Goal: Navigation & Orientation: Find specific page/section

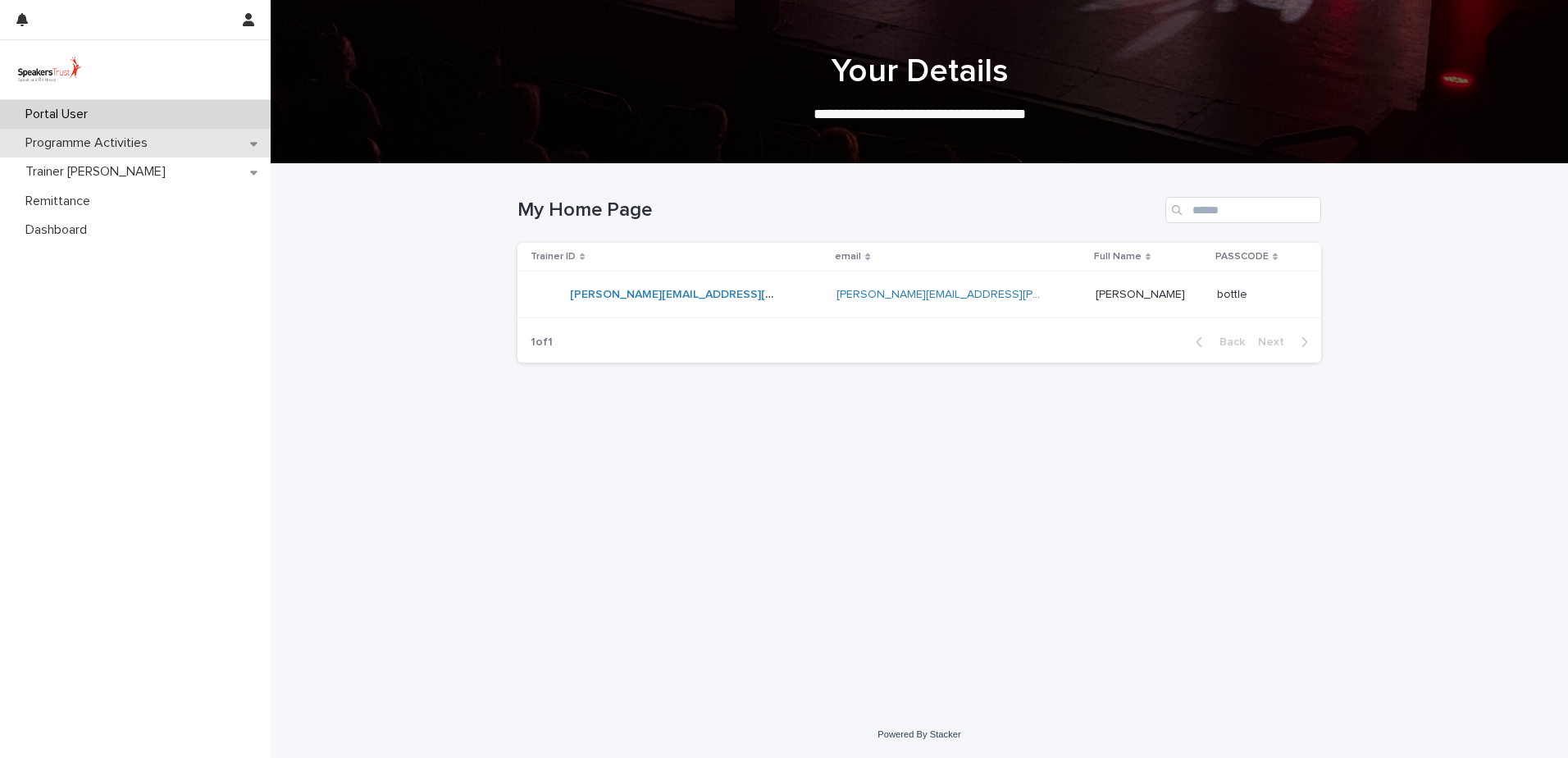
click at [185, 149] on div "Programme Activities" at bounding box center [135, 143] width 271 height 29
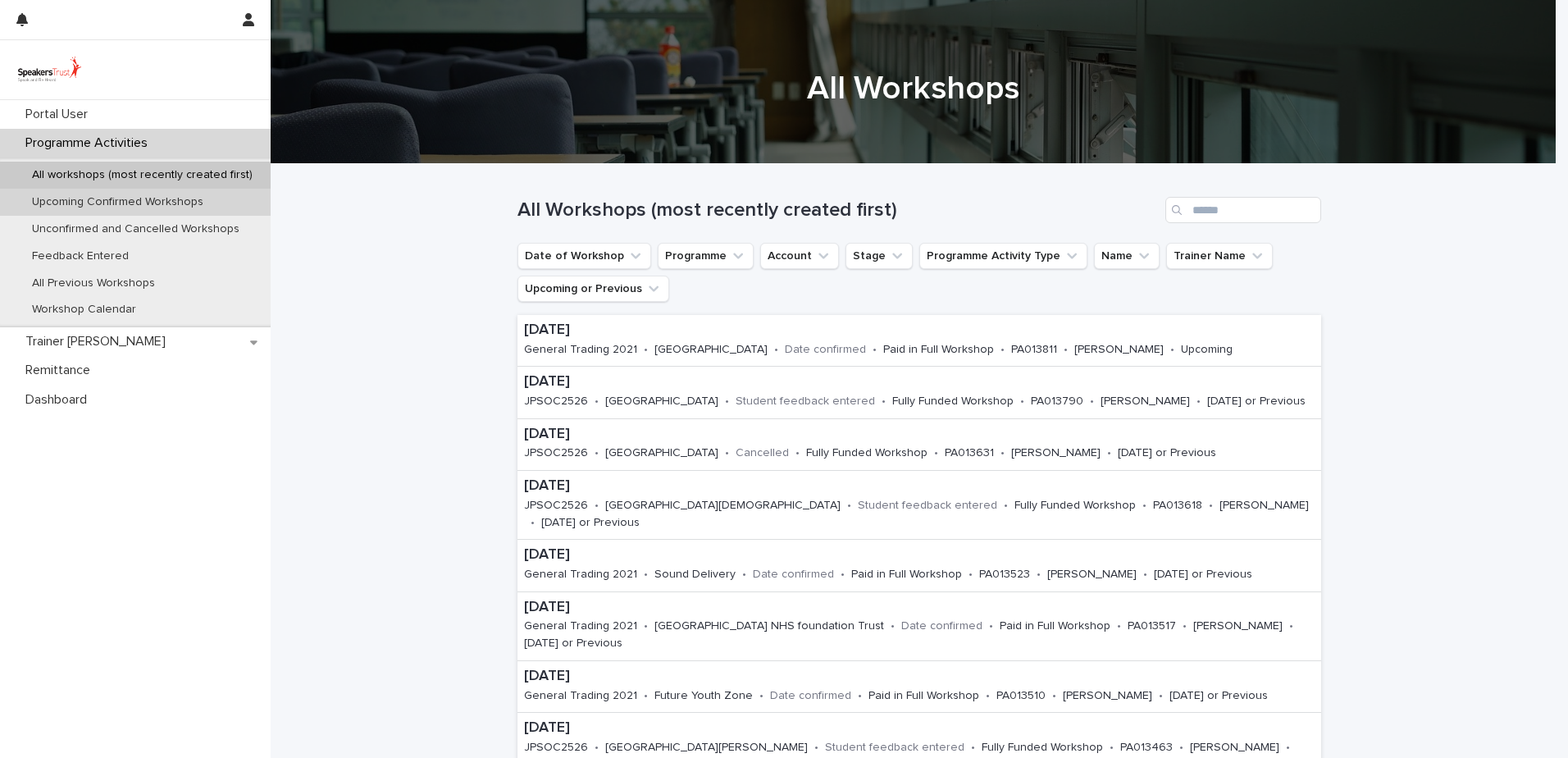
click at [172, 201] on p "Upcoming Confirmed Workshops" at bounding box center [118, 202] width 198 height 14
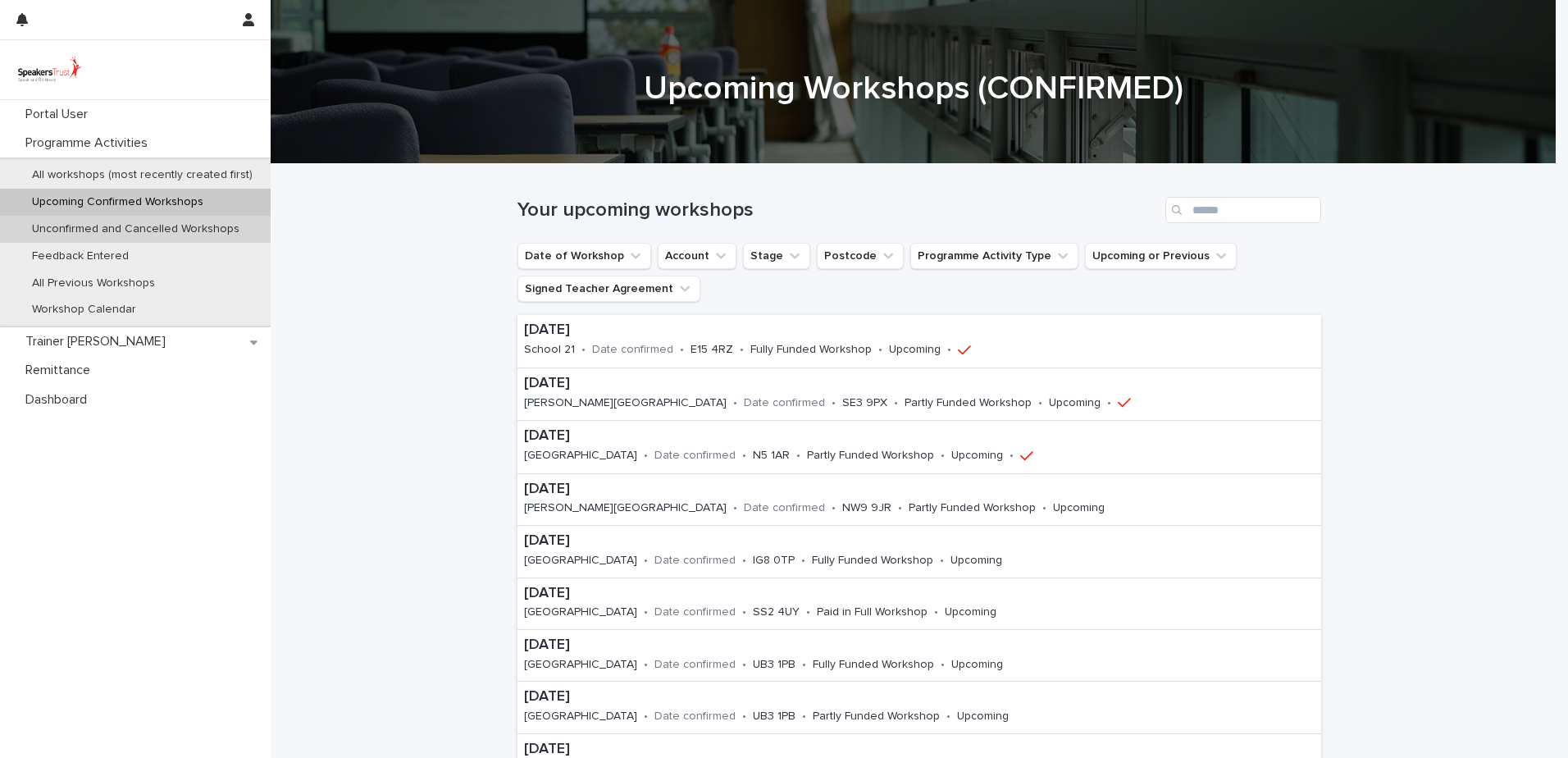
click at [113, 228] on p "Unconfirmed and Cancelled Workshops" at bounding box center [136, 229] width 234 height 14
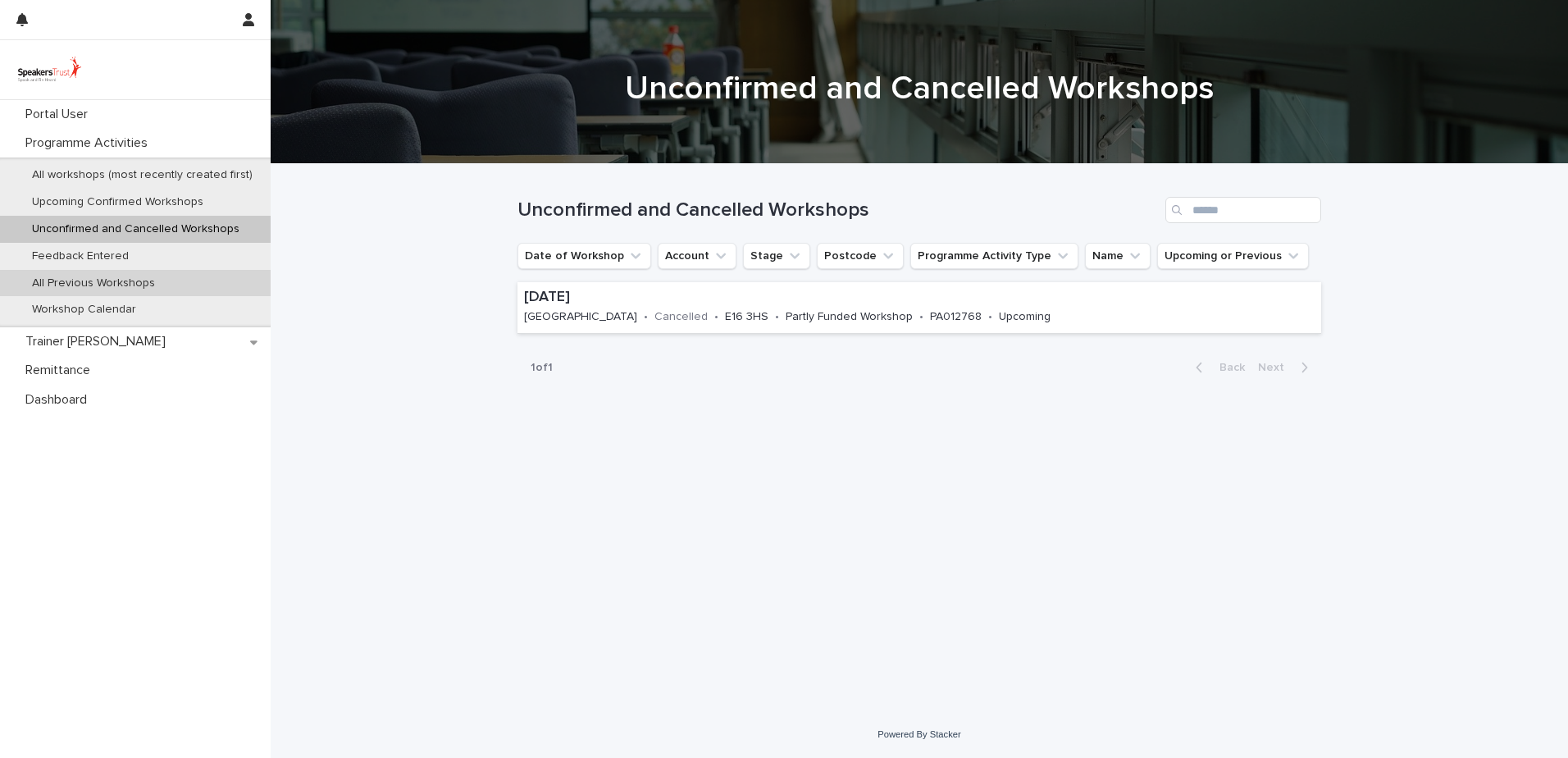
click at [115, 276] on p "All Previous Workshops" at bounding box center [94, 283] width 149 height 14
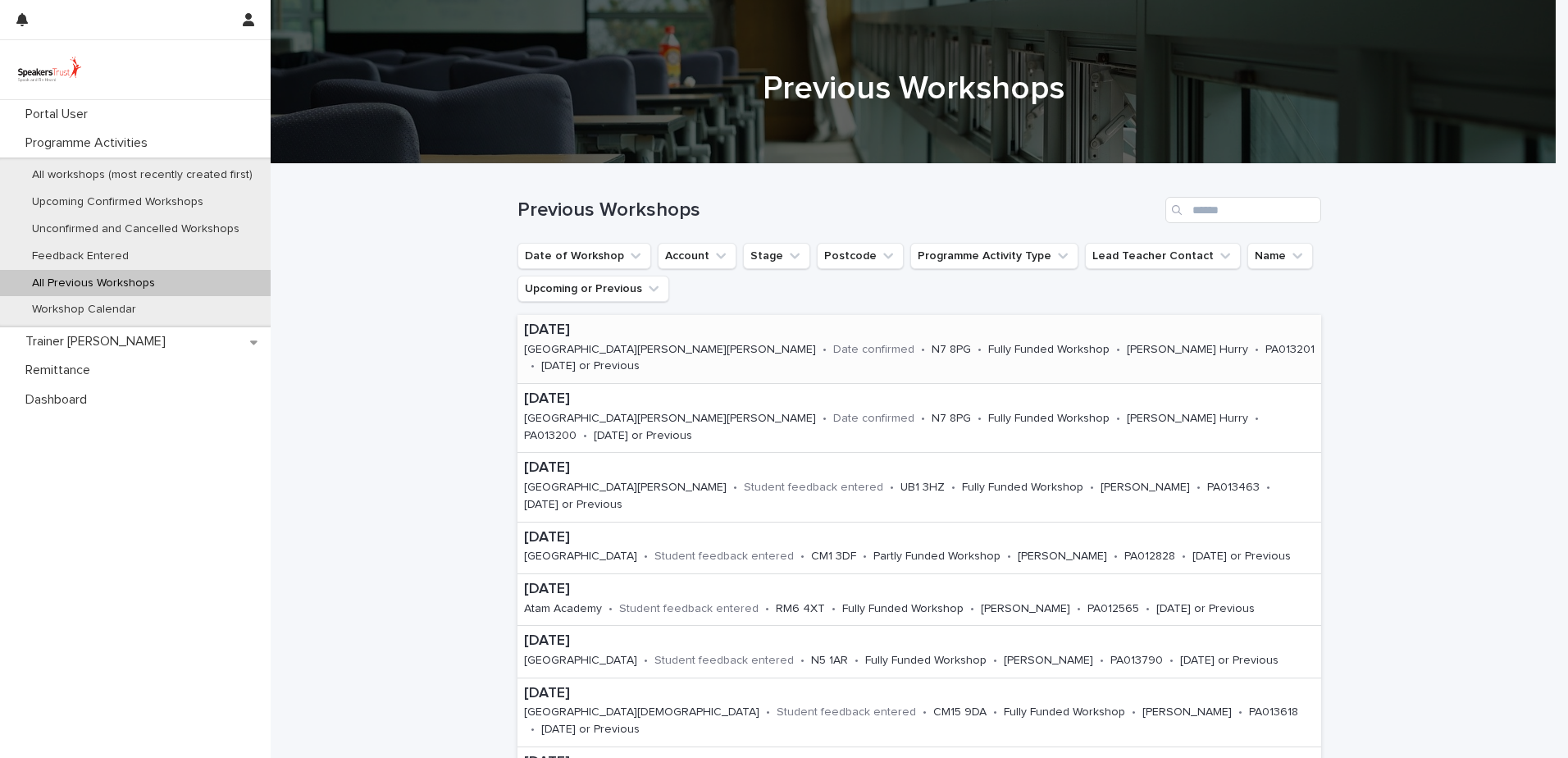
click at [596, 333] on p "[DATE]" at bounding box center [919, 331] width 790 height 18
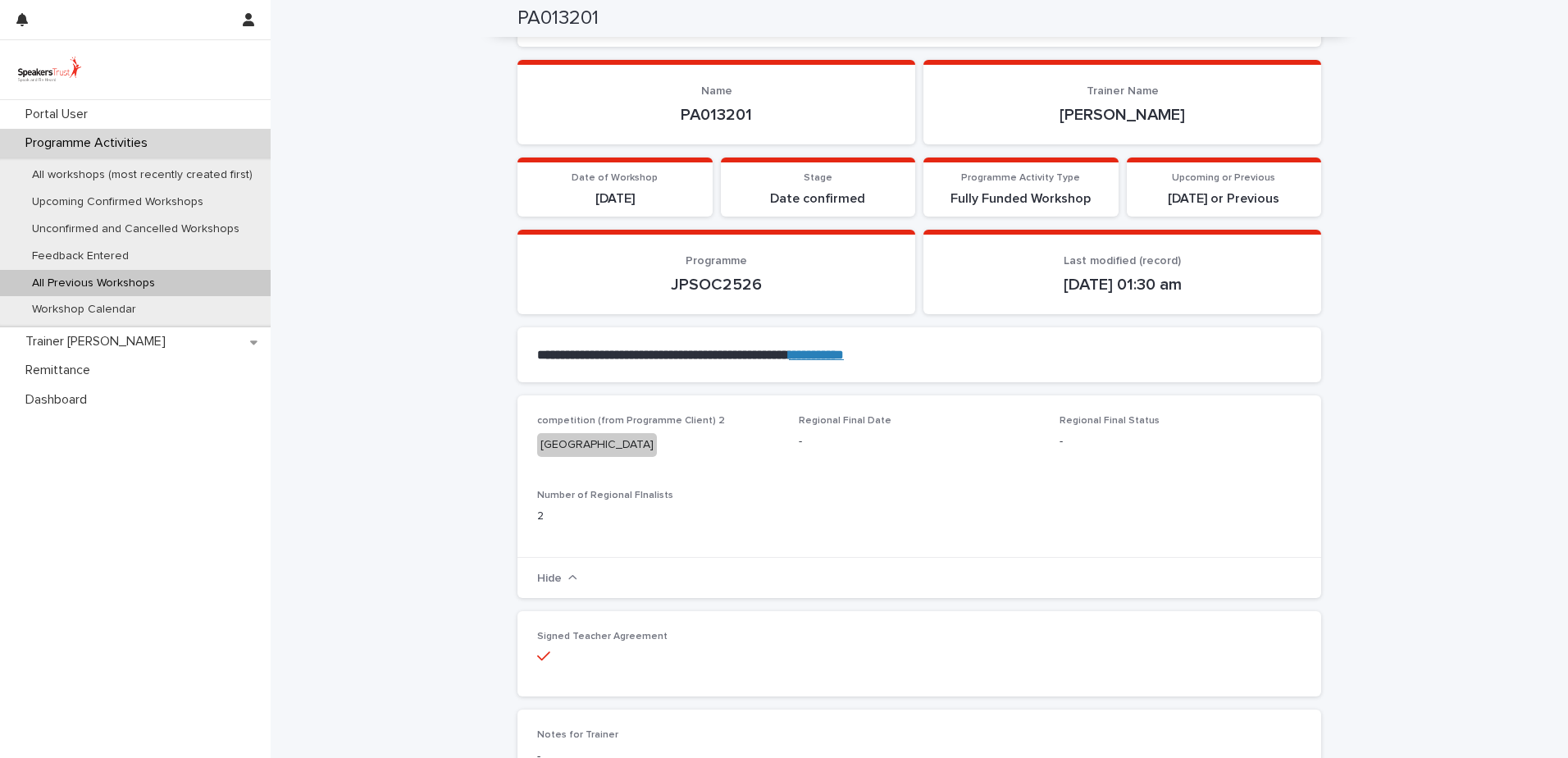
scroll to position [328, 0]
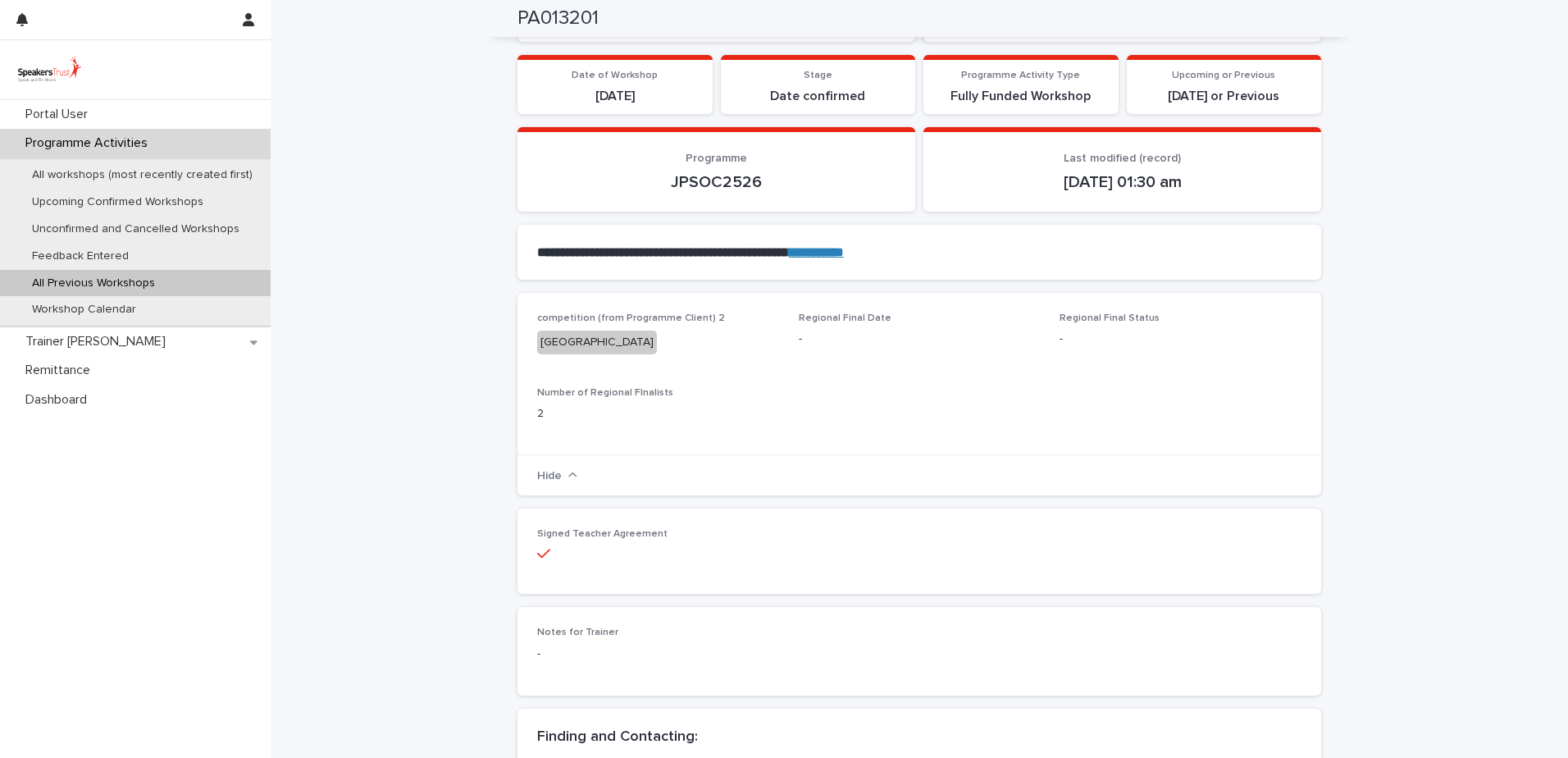
click at [844, 250] on strong "**********" at bounding box center [815, 253] width 55 height 13
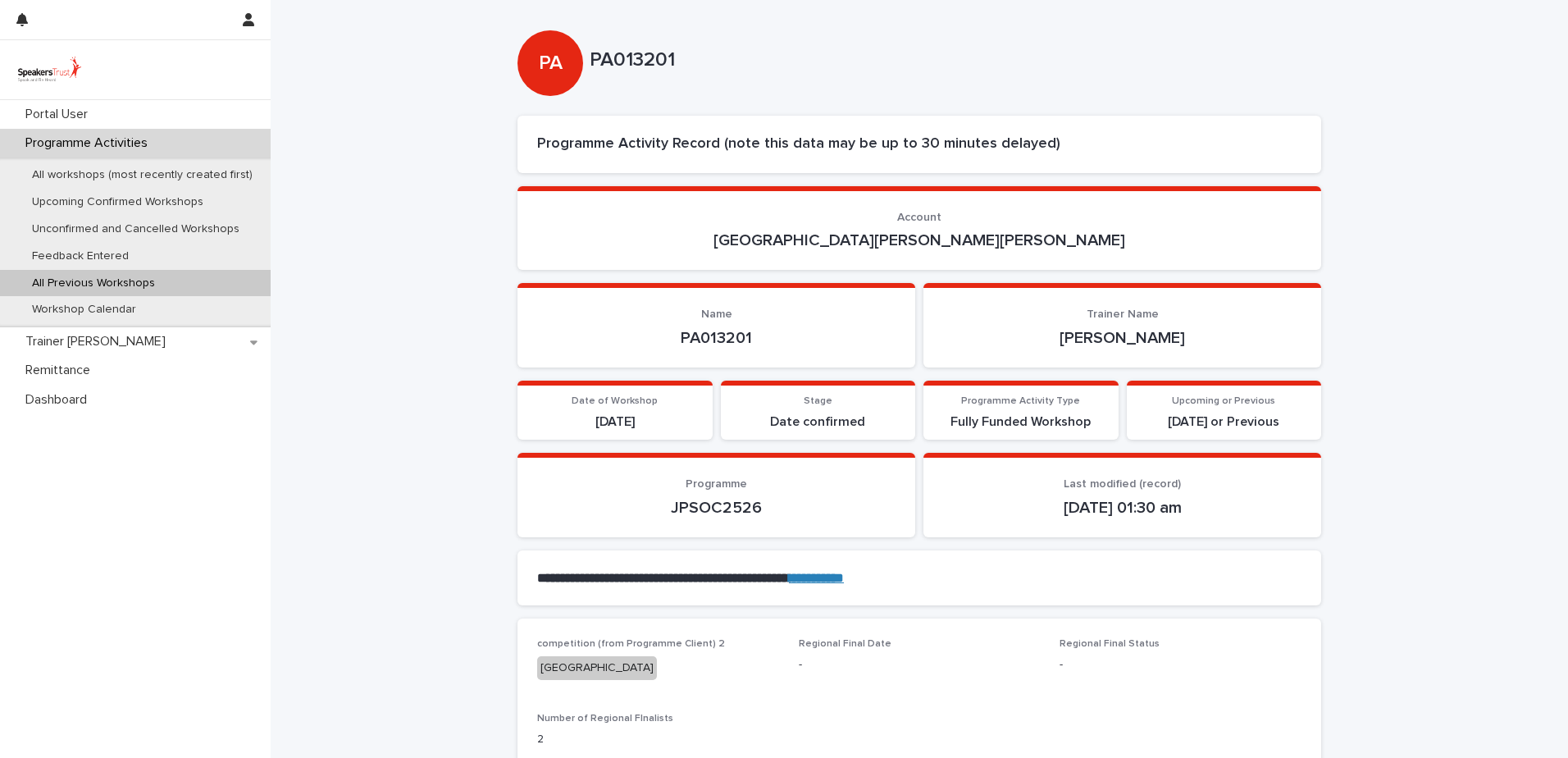
scroll to position [0, 0]
